Goal: Task Accomplishment & Management: Use online tool/utility

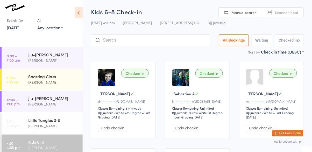
scroll to position [93, 0]
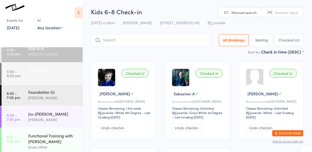
click at [25, 75] on link "5:00 - 6:00 pm Youth 9-13 [PERSON_NAME]" at bounding box center [42, 73] width 81 height 21
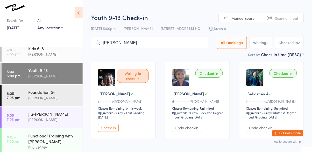
type input "[PERSON_NAME]"
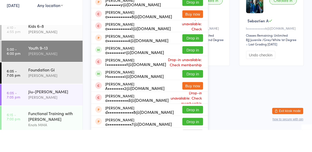
scroll to position [51, 0]
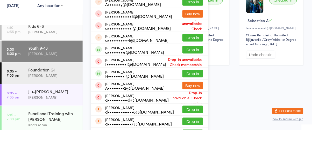
click at [192, 98] on button "Drop in" at bounding box center [192, 96] width 21 height 8
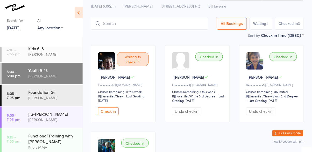
scroll to position [0, 0]
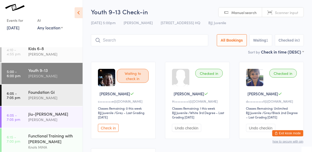
click at [184, 41] on input "search" at bounding box center [149, 40] width 117 height 12
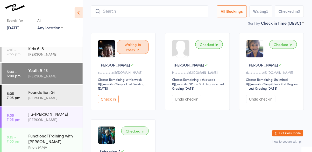
scroll to position [34, 0]
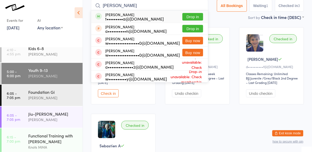
type input "[PERSON_NAME]"
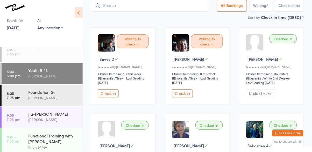
click at [47, 52] on div "[PERSON_NAME]" at bounding box center [53, 54] width 50 height 6
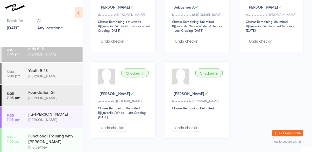
scroll to position [85, 0]
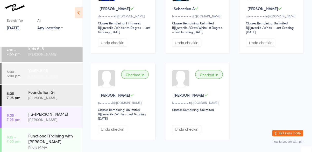
click at [65, 75] on div "[PERSON_NAME]" at bounding box center [53, 76] width 50 height 6
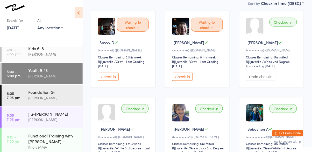
scroll to position [51, 0]
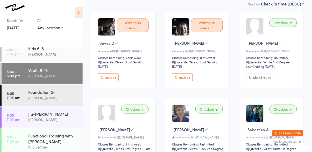
click at [106, 77] on button "Check in" at bounding box center [108, 77] width 21 height 8
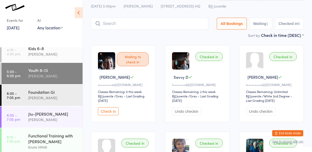
scroll to position [0, 0]
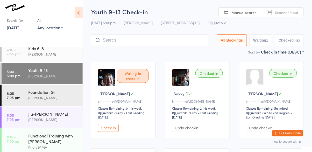
click at [153, 38] on input "search" at bounding box center [149, 40] width 117 height 12
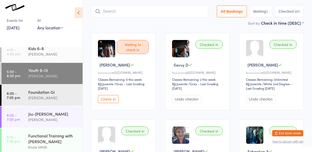
scroll to position [34, 0]
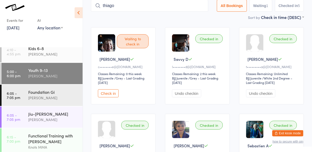
type input "thiago"
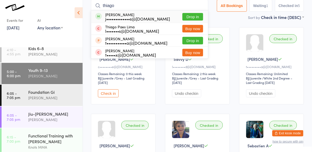
click at [195, 18] on button "Drop in" at bounding box center [192, 17] width 21 height 8
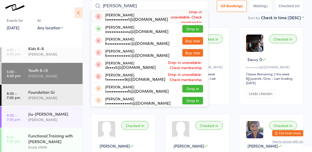
type input "[PERSON_NAME]"
click at [192, 31] on button "Drop in" at bounding box center [192, 29] width 21 height 8
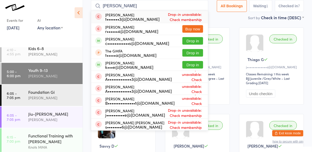
type input "[PERSON_NAME]"
click at [198, 43] on button "Drop in" at bounding box center [192, 41] width 21 height 8
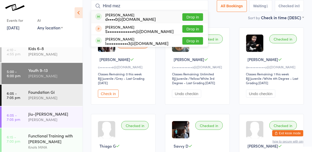
type input "Hind mez"
click at [191, 13] on button "Drop in" at bounding box center [192, 17] width 21 height 8
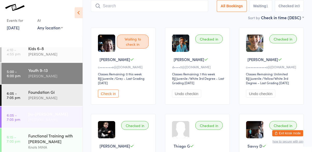
click at [37, 117] on div "[PERSON_NAME]" at bounding box center [53, 119] width 50 height 6
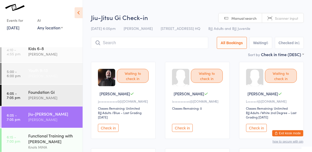
click at [42, 77] on div "[PERSON_NAME]" at bounding box center [53, 76] width 50 height 6
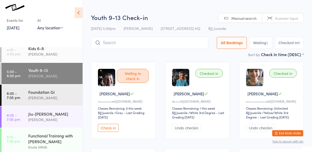
click at [109, 127] on button "Check in" at bounding box center [108, 128] width 21 height 8
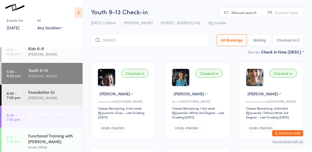
click at [47, 117] on div "[PERSON_NAME]" at bounding box center [53, 119] width 50 height 6
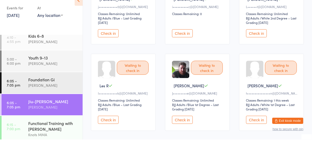
scroll to position [82, 0]
click at [109, 129] on button "Check in" at bounding box center [108, 132] width 21 height 8
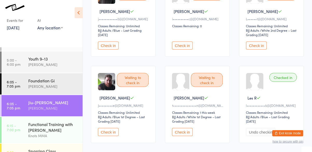
scroll to position [118, 0]
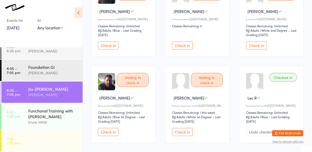
click at [42, 137] on div "Sparring Class" at bounding box center [53, 137] width 50 height 6
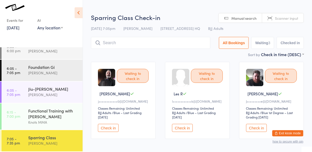
click at [181, 126] on button "Check in" at bounding box center [182, 128] width 21 height 8
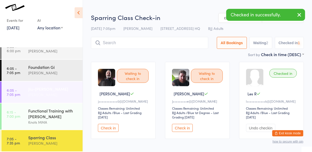
click at [49, 91] on div "Jiu-[PERSON_NAME]" at bounding box center [53, 89] width 50 height 6
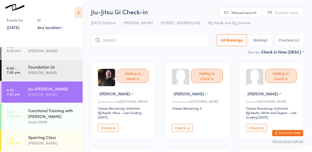
click at [108, 132] on button "Check in" at bounding box center [108, 128] width 21 height 8
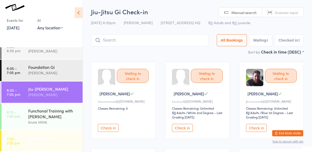
click at [43, 143] on div "[PERSON_NAME]" at bounding box center [53, 143] width 50 height 6
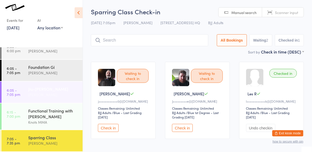
click at [41, 94] on div "[PERSON_NAME]" at bounding box center [53, 94] width 50 height 6
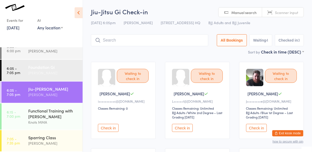
click at [30, 67] on div "Foundation Gi" at bounding box center [53, 67] width 50 height 6
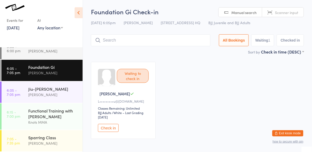
click at [59, 77] on div "Foundation [PERSON_NAME]" at bounding box center [55, 70] width 54 height 20
type input "[PERSON_NAME]"
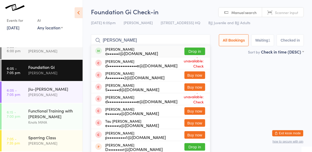
click at [203, 51] on button "Drop in" at bounding box center [194, 51] width 21 height 8
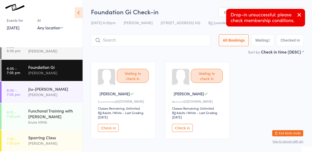
click at [183, 129] on button "Check in" at bounding box center [182, 128] width 21 height 8
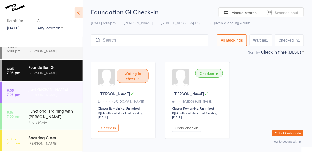
click at [46, 92] on div "[PERSON_NAME]" at bounding box center [53, 94] width 50 height 6
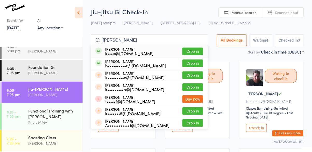
type input "[PERSON_NAME]"
click at [196, 51] on button "Drop in" at bounding box center [192, 51] width 21 height 8
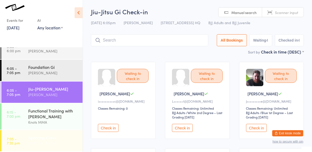
click at [39, 137] on div "Sparring Class" at bounding box center [53, 137] width 50 height 6
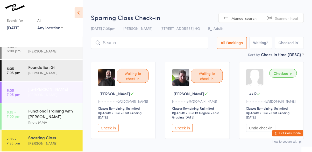
click at [25, 92] on link "6:05 - 7:05 pm Jiu-[PERSON_NAME]" at bounding box center [42, 91] width 81 height 21
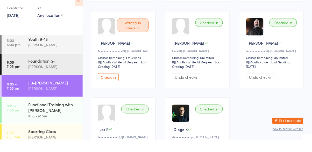
scroll to position [118, 0]
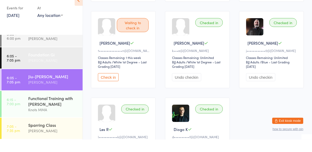
click at [45, 70] on div "[PERSON_NAME]" at bounding box center [53, 73] width 50 height 6
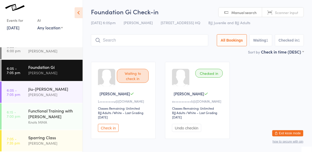
click at [112, 132] on button "Check in" at bounding box center [108, 128] width 21 height 8
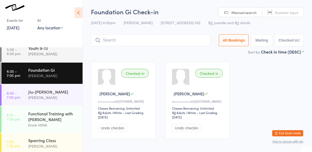
scroll to position [116, 0]
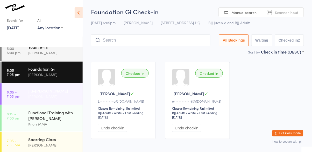
click at [38, 93] on div "[PERSON_NAME]" at bounding box center [53, 96] width 50 height 6
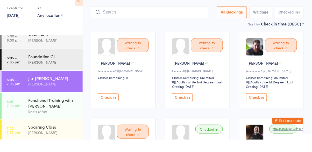
scroll to position [19, 0]
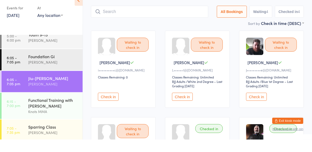
click at [180, 107] on button "Check in" at bounding box center [182, 109] width 21 height 8
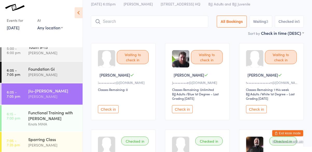
click at [170, 31] on div "Sort by Check in time (DESC) First name (ASC) First name (DESC) Last name (ASC)…" at bounding box center [197, 33] width 213 height 6
click at [167, 19] on input "search" at bounding box center [149, 22] width 117 height 12
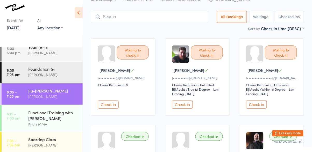
scroll to position [34, 0]
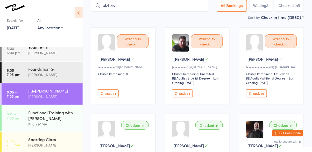
type input "olzhas"
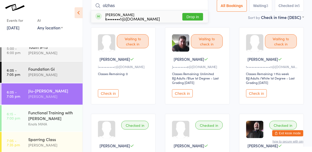
click at [197, 18] on button "Drop in" at bounding box center [192, 17] width 21 height 8
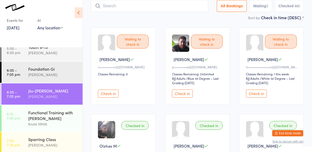
click at [261, 91] on button "Check in" at bounding box center [256, 93] width 21 height 8
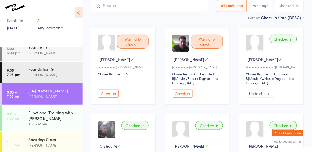
click at [118, 8] on input "search" at bounding box center [149, 6] width 117 height 12
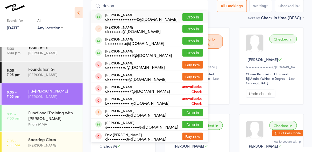
type input "devon"
click at [192, 18] on button "Drop in" at bounding box center [192, 17] width 21 height 8
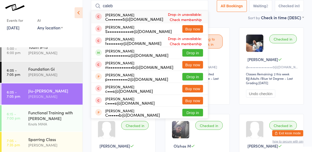
type input "caleb"
click at [196, 50] on button "Drop in" at bounding box center [192, 53] width 21 height 8
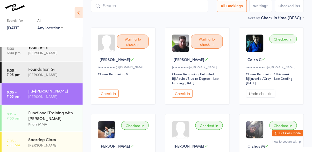
type input "k"
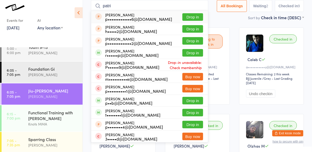
type input "patri"
click at [197, 103] on button "Drop in" at bounding box center [192, 101] width 21 height 8
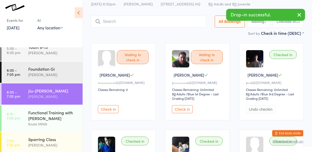
scroll to position [19, 0]
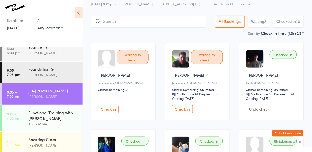
click at [189, 110] on button "Check in" at bounding box center [182, 109] width 21 height 8
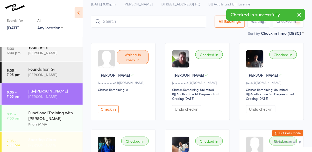
click at [54, 146] on div "[PERSON_NAME]" at bounding box center [53, 145] width 50 height 6
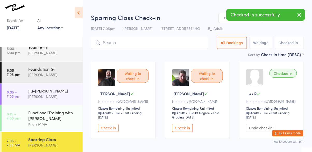
click at [185, 130] on button "Check in" at bounding box center [182, 128] width 21 height 8
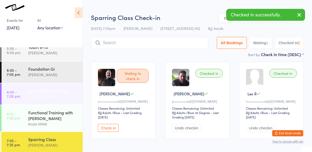
click at [58, 99] on div "[PERSON_NAME]" at bounding box center [53, 96] width 50 height 6
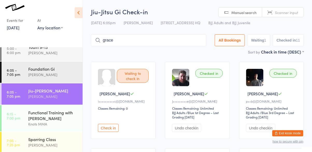
type input "grace"
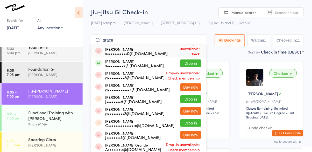
click at [200, 65] on button "Drop in" at bounding box center [190, 63] width 21 height 8
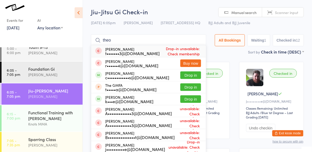
type input "theo"
click at [196, 78] on button "Drop in" at bounding box center [190, 75] width 21 height 8
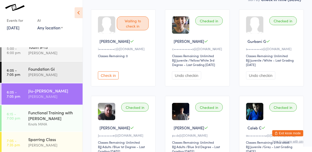
scroll to position [53, 0]
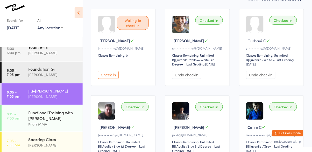
click at [191, 78] on button "Undo checkin" at bounding box center [186, 75] width 29 height 8
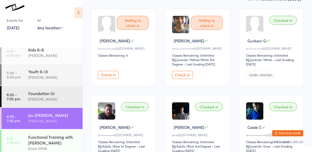
scroll to position [89, 0]
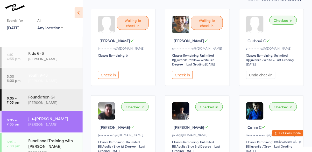
click at [64, 80] on div "[PERSON_NAME]" at bounding box center [53, 80] width 50 height 6
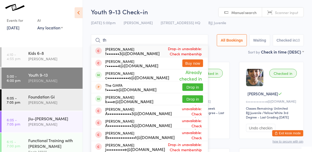
type input "t"
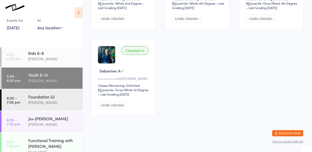
scroll to position [283, 0]
click at [61, 120] on div "Jiu-[PERSON_NAME]" at bounding box center [53, 118] width 50 height 6
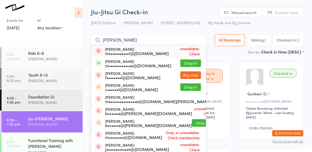
type input "[PERSON_NAME]"
click at [195, 67] on button "Drop in" at bounding box center [190, 63] width 21 height 8
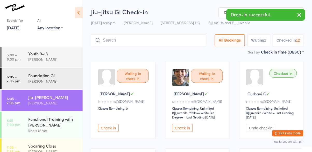
scroll to position [118, 0]
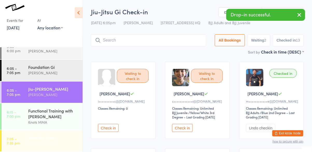
click at [50, 143] on div "[PERSON_NAME]" at bounding box center [53, 143] width 50 height 6
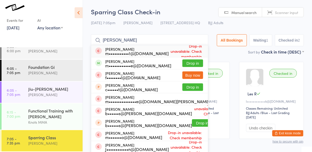
type input "[PERSON_NAME]"
click at [197, 67] on button "Drop in" at bounding box center [192, 63] width 21 height 8
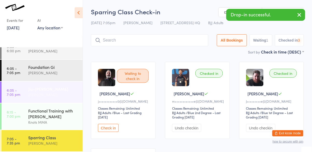
click at [51, 91] on div "[PERSON_NAME]" at bounding box center [53, 94] width 50 height 6
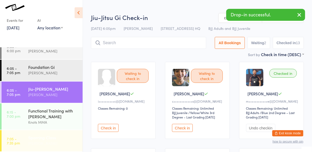
click at [34, 132] on div "Sparring Class [PERSON_NAME]" at bounding box center [55, 140] width 54 height 20
